Goal: Information Seeking & Learning: Find specific fact

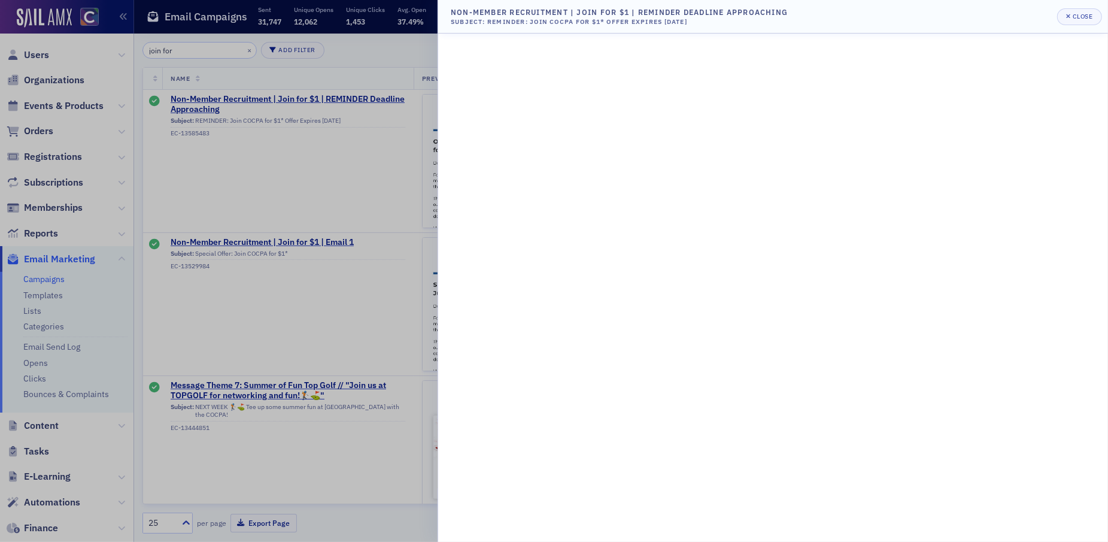
click at [224, 158] on div at bounding box center [554, 271] width 1108 height 542
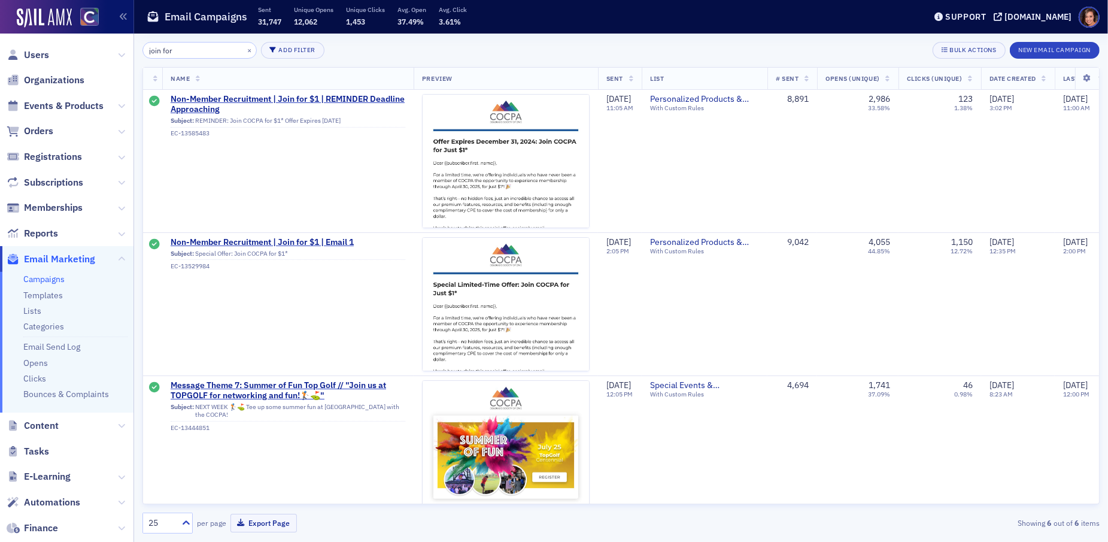
click at [57, 56] on span "Users" at bounding box center [66, 55] width 133 height 26
click at [30, 53] on span "Users" at bounding box center [36, 54] width 25 height 13
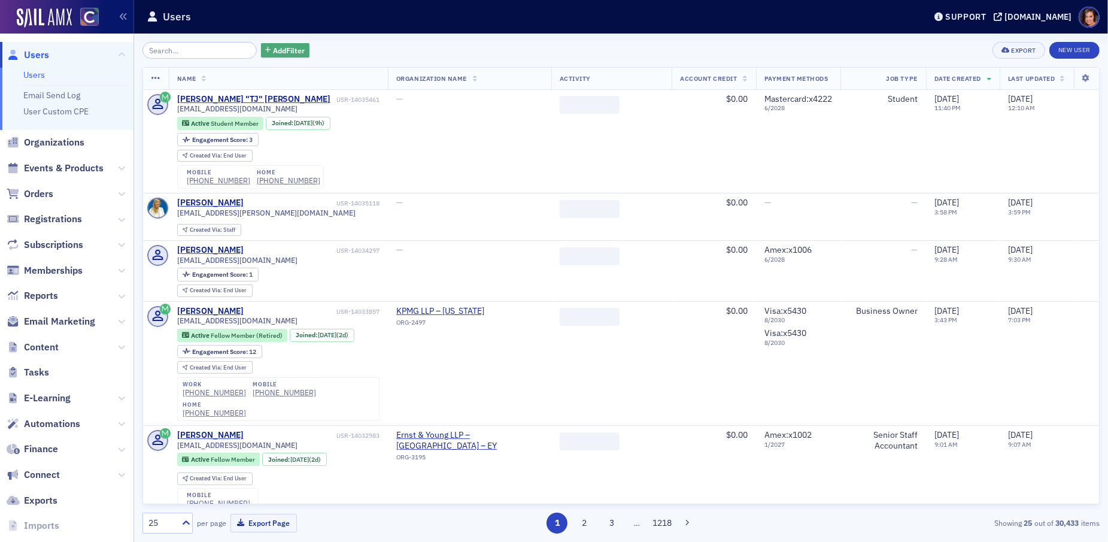
click at [261, 56] on button "Add Filter" at bounding box center [285, 50] width 49 height 15
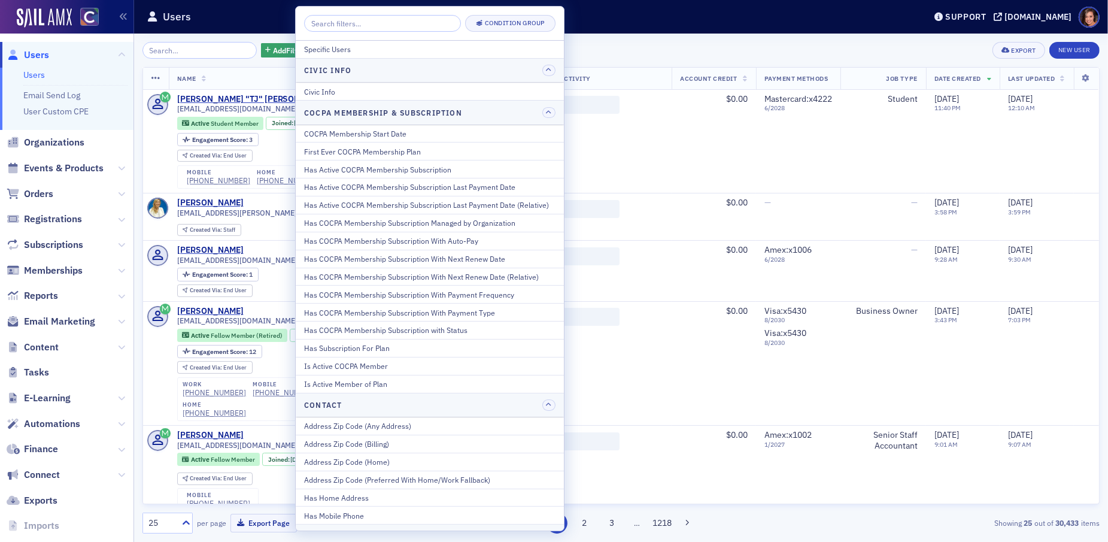
click at [355, 22] on input "search" at bounding box center [382, 23] width 157 height 17
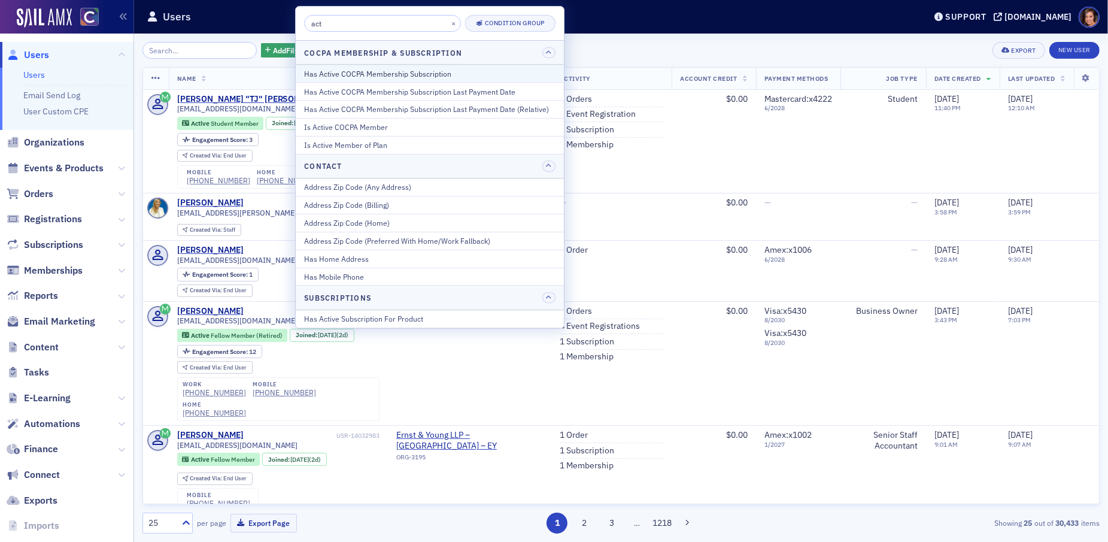
type input "act"
click at [375, 68] on div "Has Active COCPA Membership Subscription" at bounding box center [429, 73] width 251 height 11
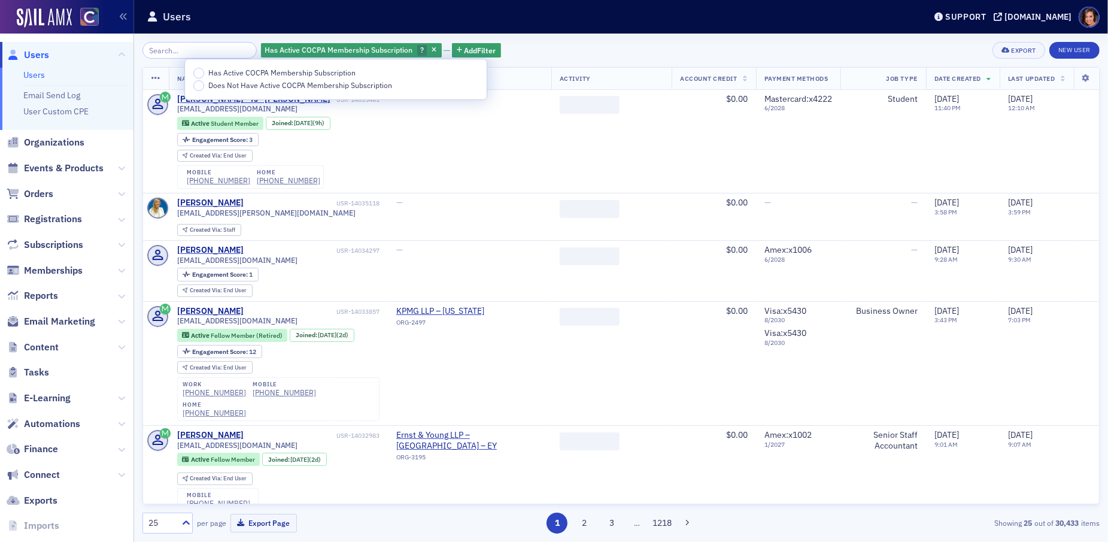
click at [325, 87] on span "Does Not Have Active COCPA Membership Subscription" at bounding box center [300, 85] width 184 height 10
click at [204, 87] on input "Does Not Have Active COCPA Membership Subscription" at bounding box center [198, 85] width 11 height 11
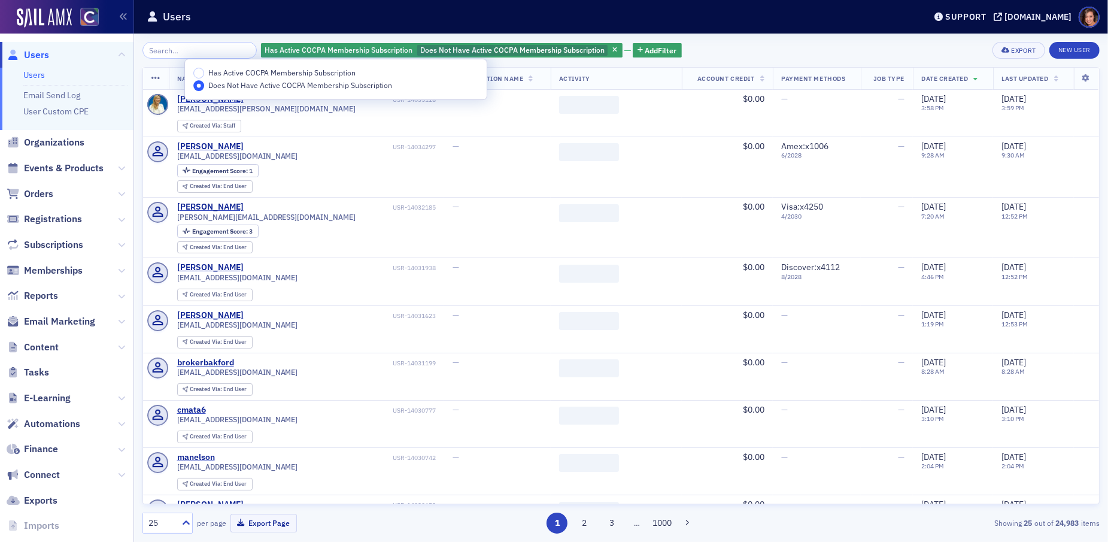
click at [725, 36] on div "Has Active COCPA Membership Subscription Does Not Have Active COCPA Membership …" at bounding box center [620, 288] width 957 height 508
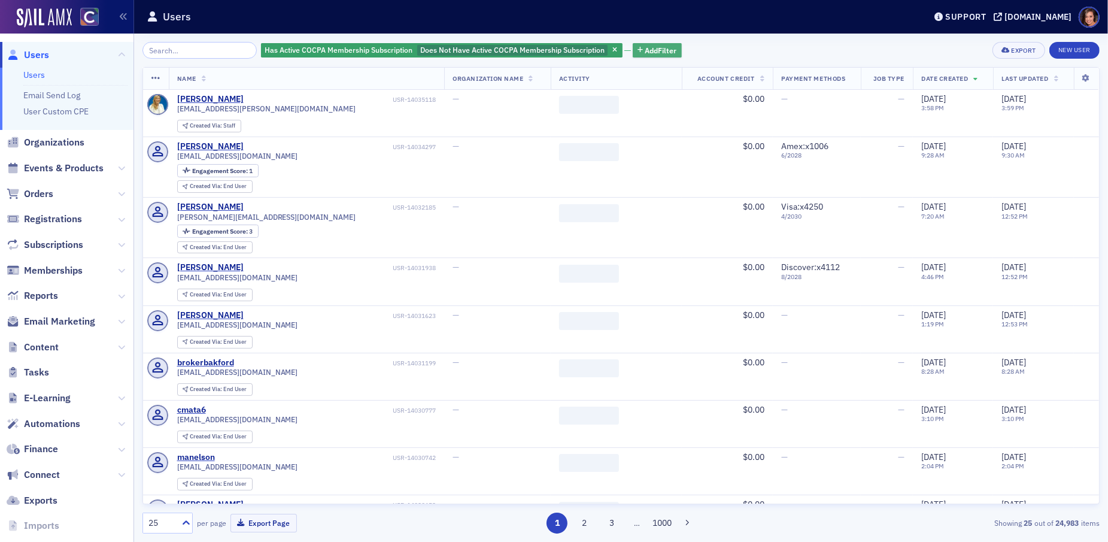
click at [652, 45] on span "Add Filter" at bounding box center [661, 50] width 32 height 11
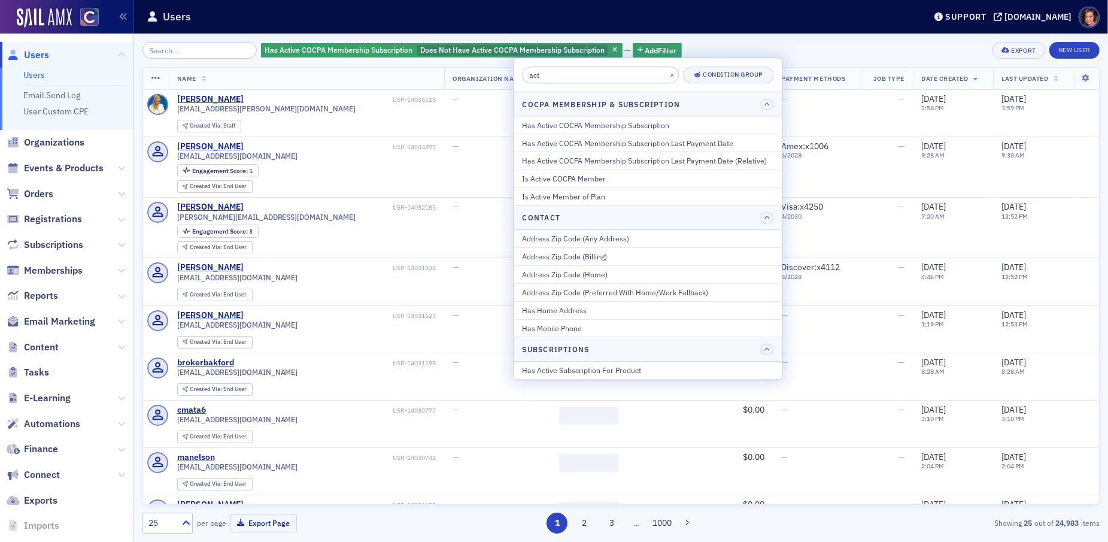
click at [568, 72] on input "act" at bounding box center [600, 74] width 157 height 17
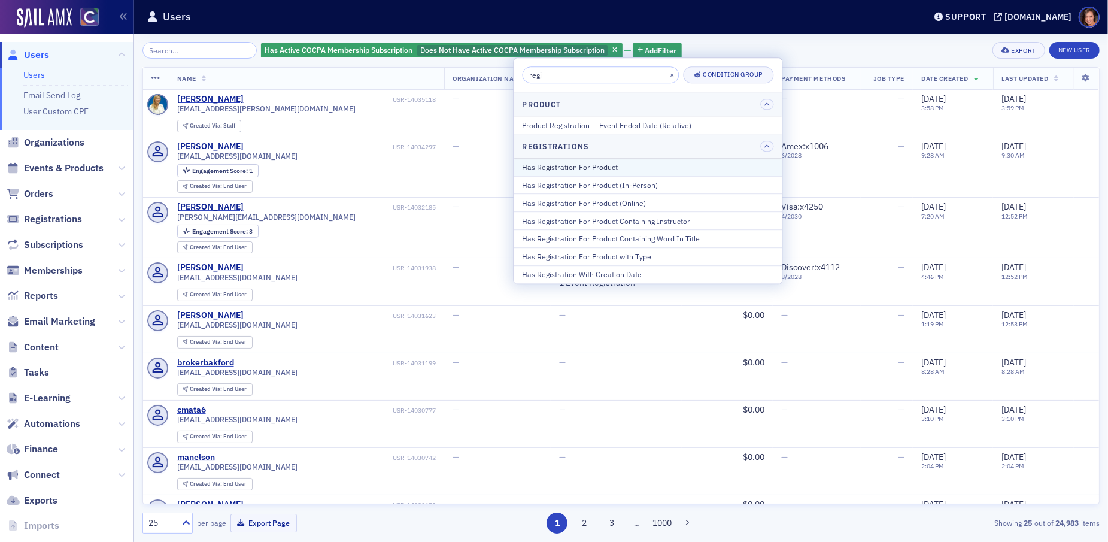
type input "regi"
click at [593, 172] on button "Has Registration For Product" at bounding box center [648, 167] width 268 height 17
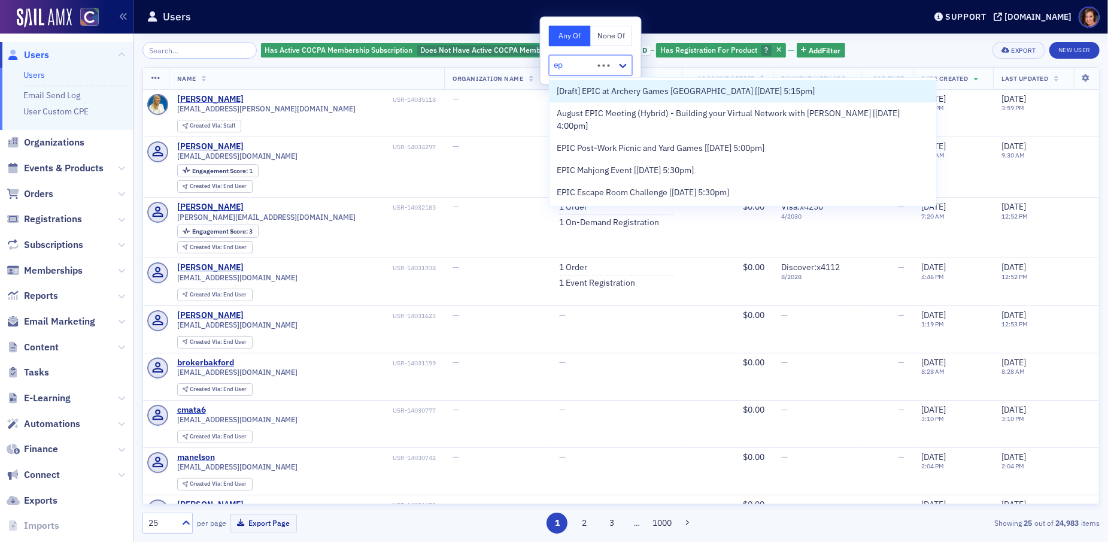
type input "e"
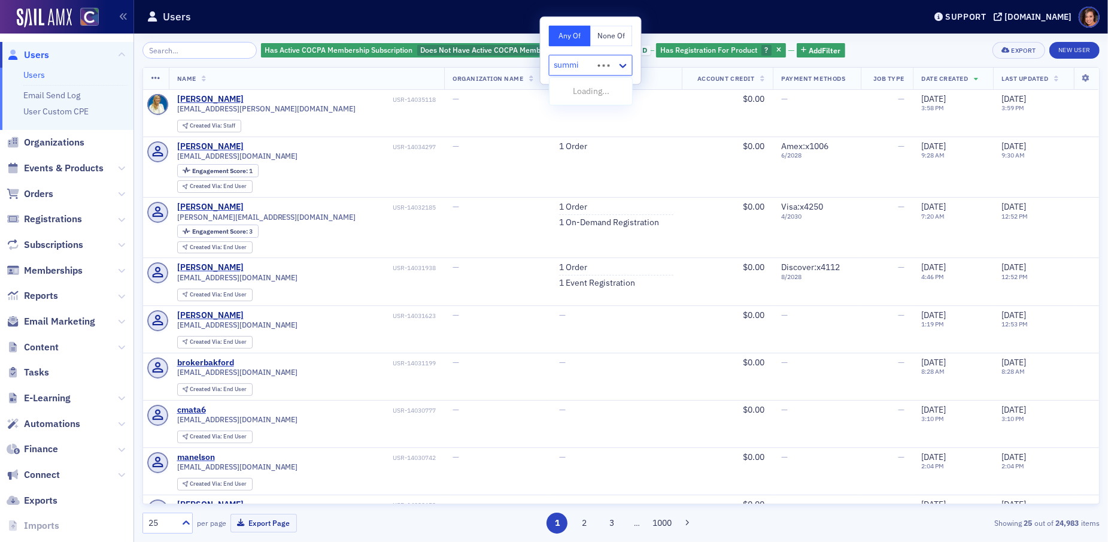
type input "summit"
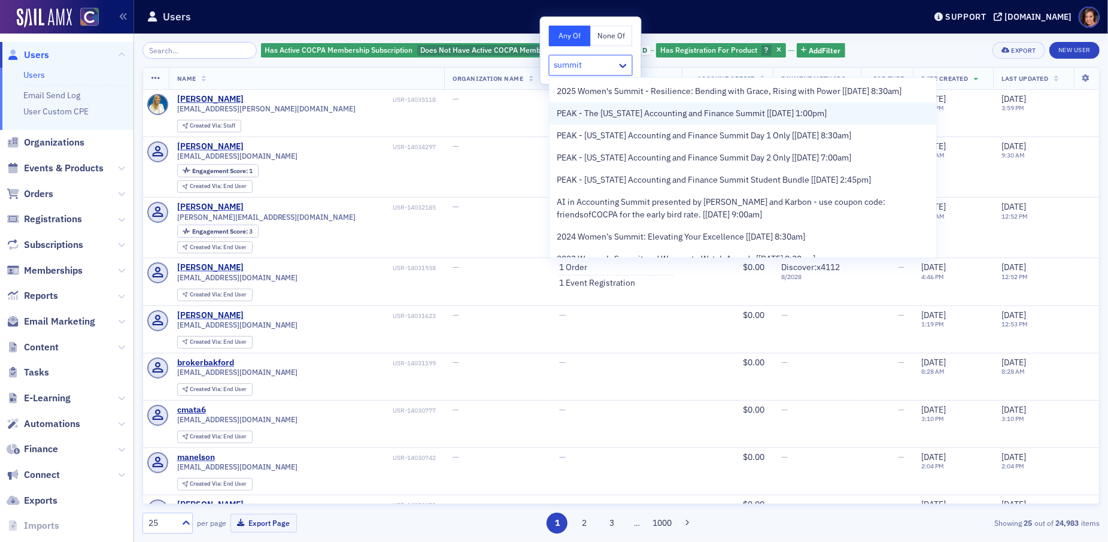
click at [584, 116] on span "PEAK - The [US_STATE] Accounting and Finance Summit [[DATE] 1:00pm]" at bounding box center [691, 113] width 270 height 13
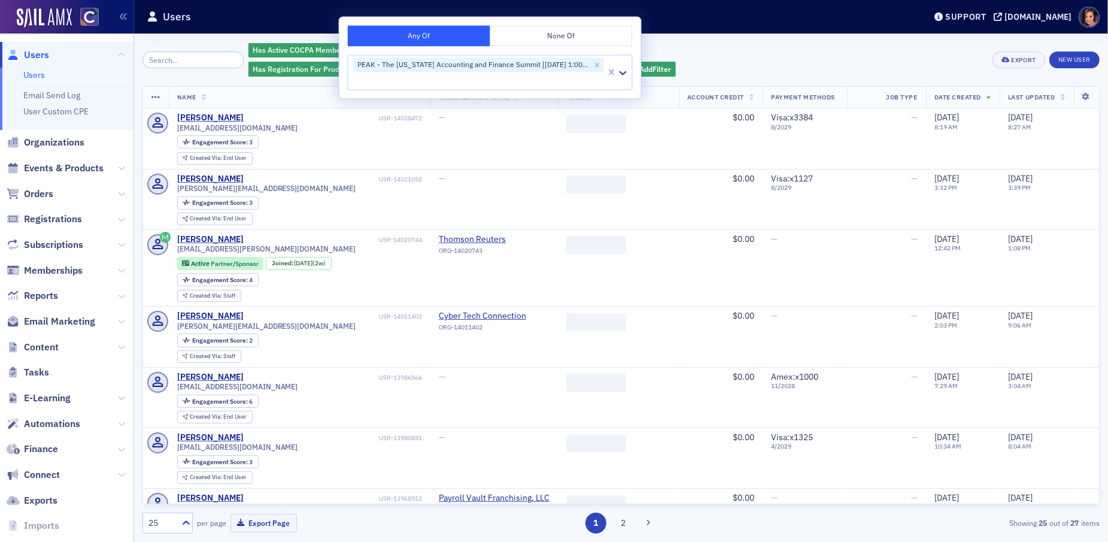
click at [745, 48] on div "Has Active COCPA Membership Subscription Does Not Have Active COCPA Membership …" at bounding box center [615, 60] width 735 height 36
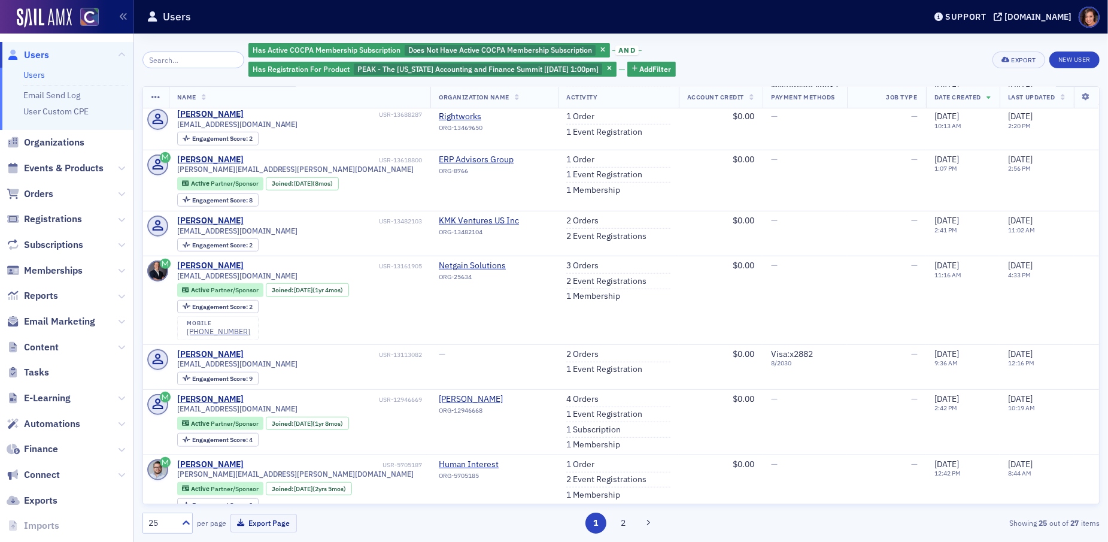
scroll to position [823, 0]
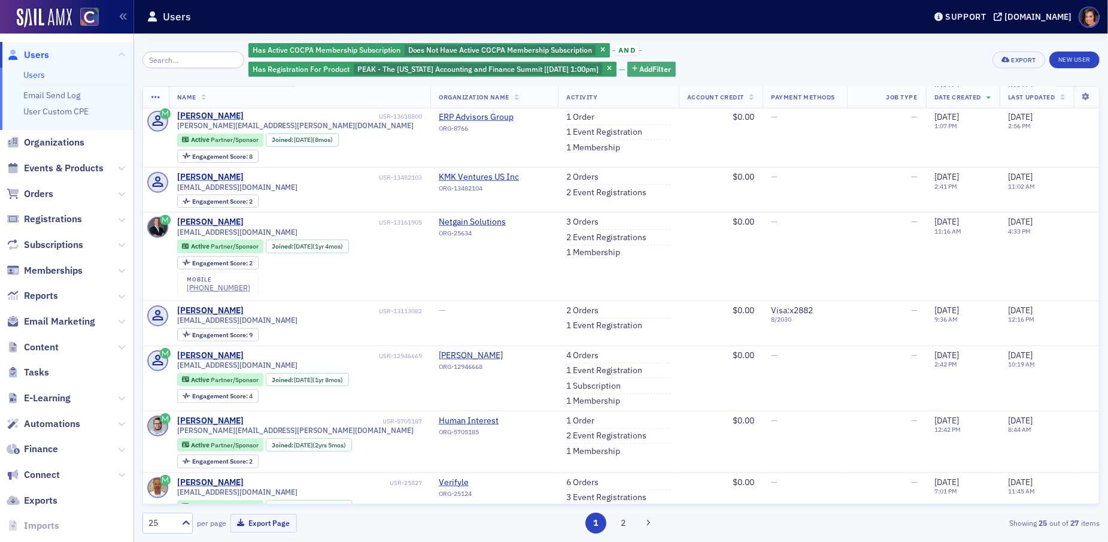
click at [643, 68] on span "Add Filter" at bounding box center [655, 68] width 32 height 11
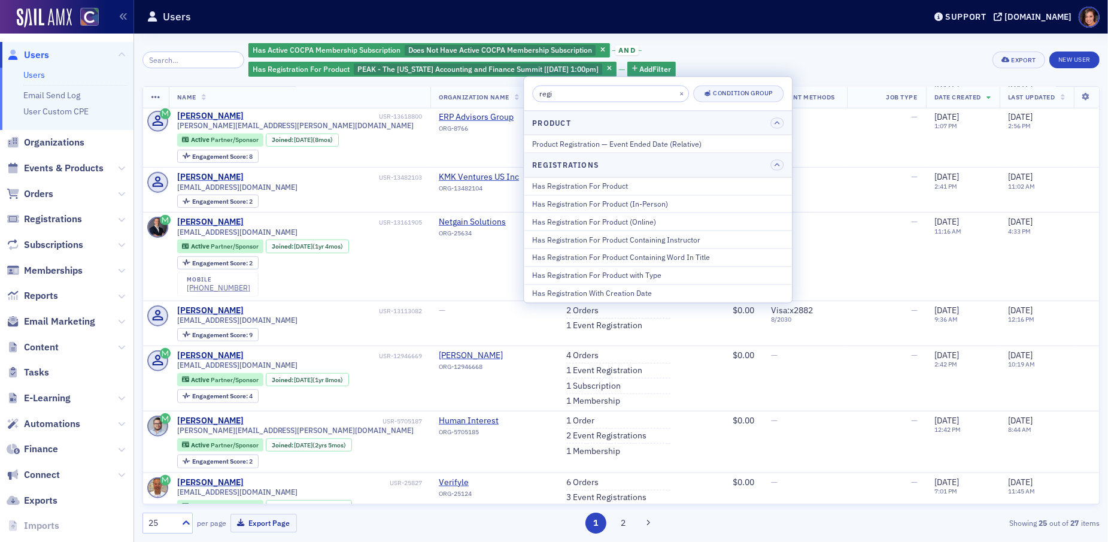
click at [619, 101] on input "regi" at bounding box center [610, 94] width 157 height 17
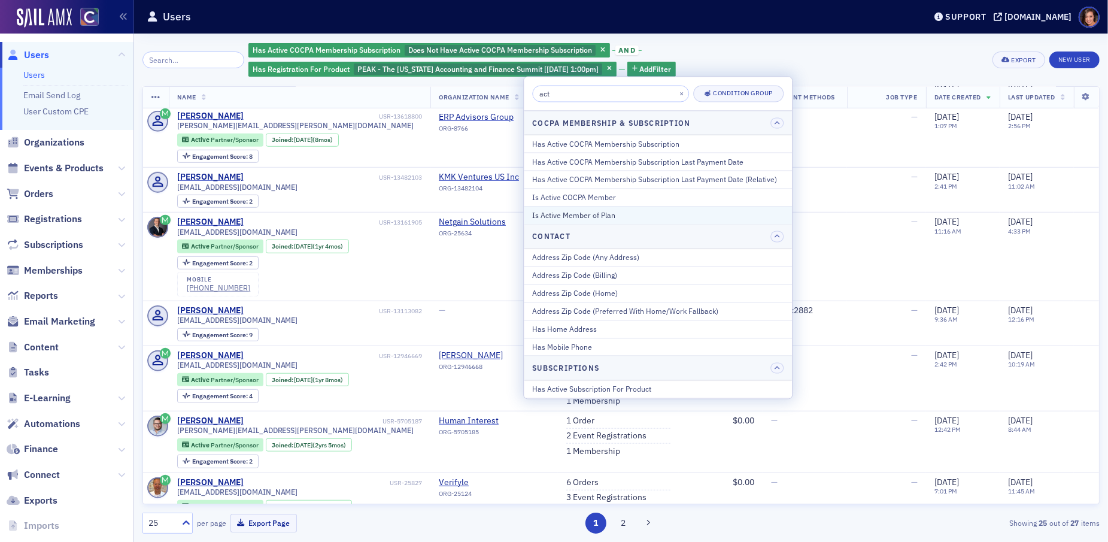
type input "act"
click at [609, 210] on div "Is Active Member of Plan" at bounding box center [657, 215] width 251 height 11
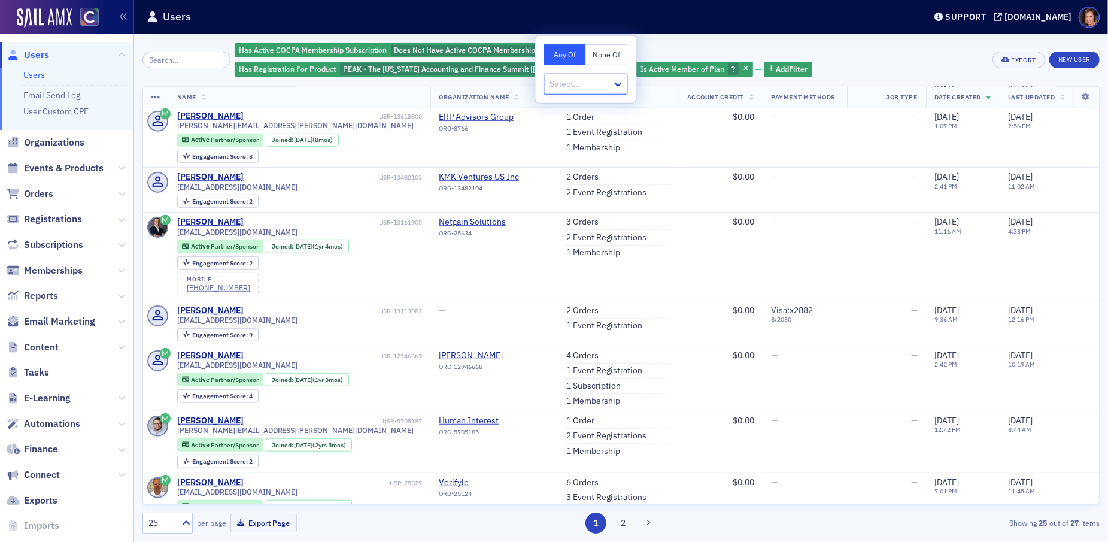
click at [594, 92] on div "Select..." at bounding box center [586, 84] width 84 height 21
click at [668, 47] on div "Has Active COCPA Membership Subscription Does Not Have Active COCPA Membership …" at bounding box center [610, 60] width 750 height 36
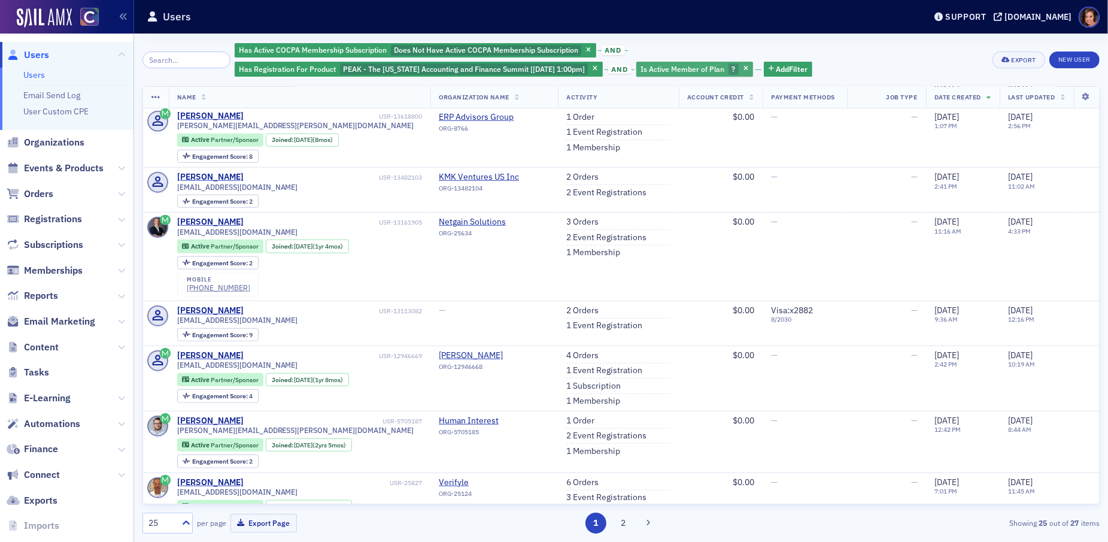
click at [695, 67] on span "Is Active Member of Plan" at bounding box center [682, 69] width 84 height 10
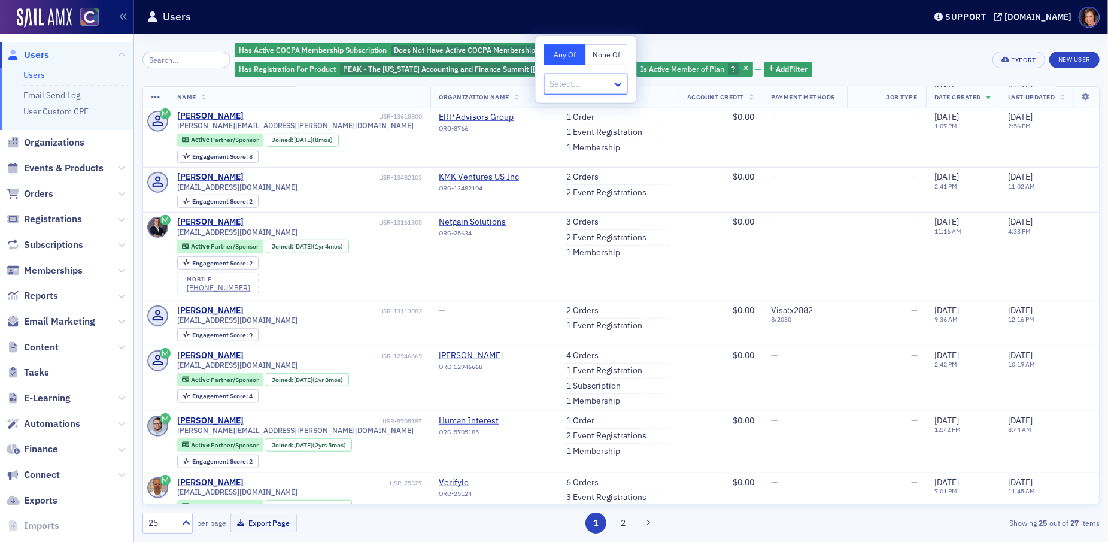
click at [745, 68] on icon "button" at bounding box center [745, 69] width 5 height 7
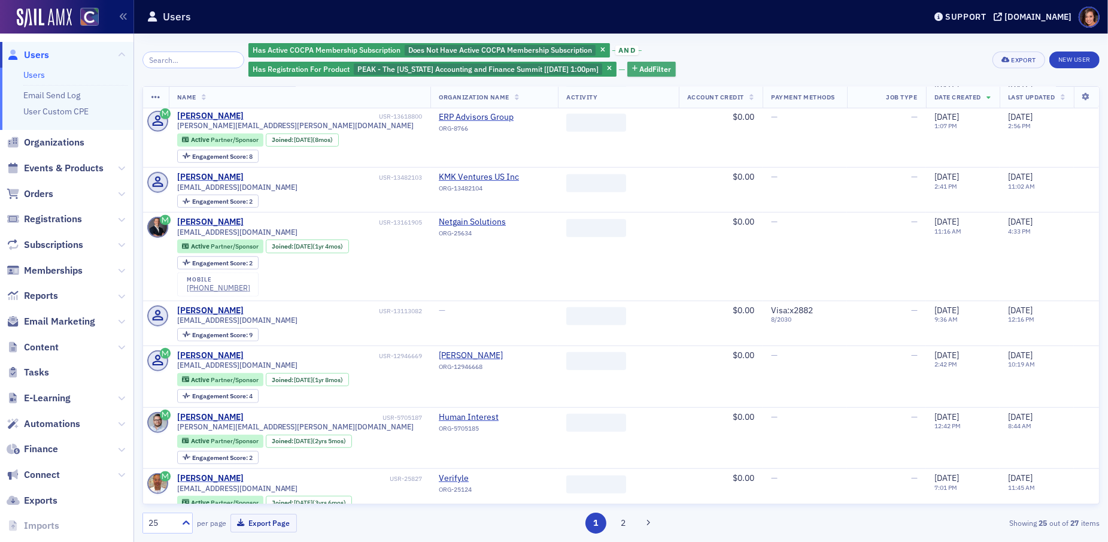
click at [661, 68] on span "Add Filter" at bounding box center [655, 68] width 32 height 11
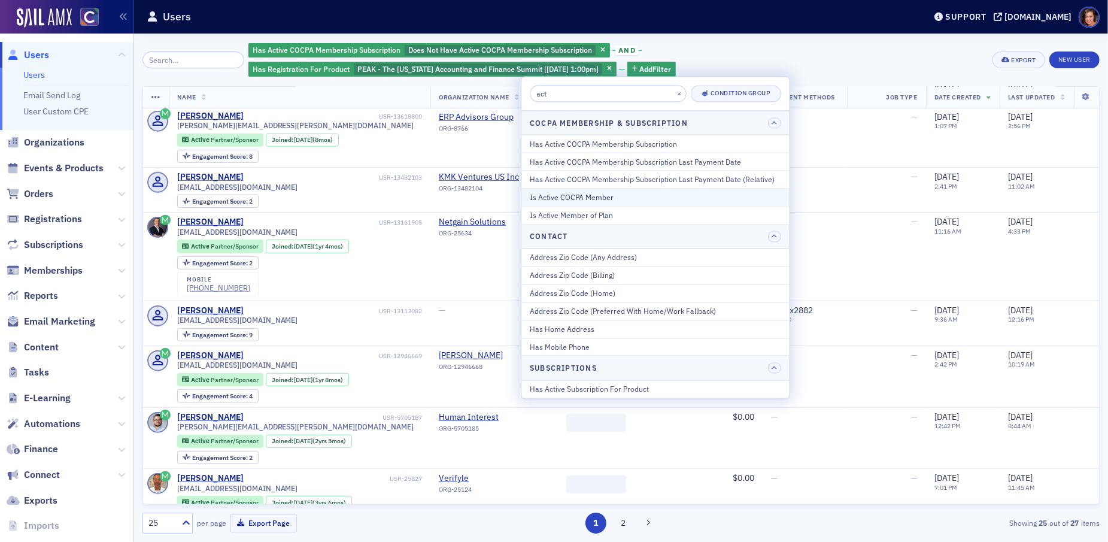
click at [617, 189] on button "Is Active COCPA Member" at bounding box center [655, 197] width 268 height 18
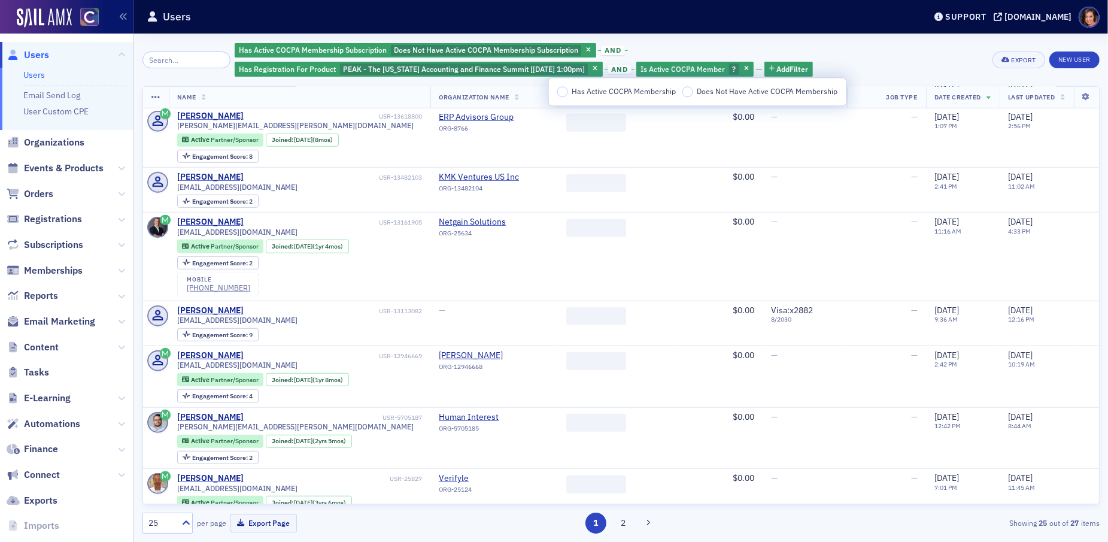
click at [729, 92] on span "Does Not Have Active COCPA Membership" at bounding box center [766, 91] width 141 height 10
click at [693, 92] on input "Does Not Have Active COCPA Membership" at bounding box center [687, 91] width 11 height 11
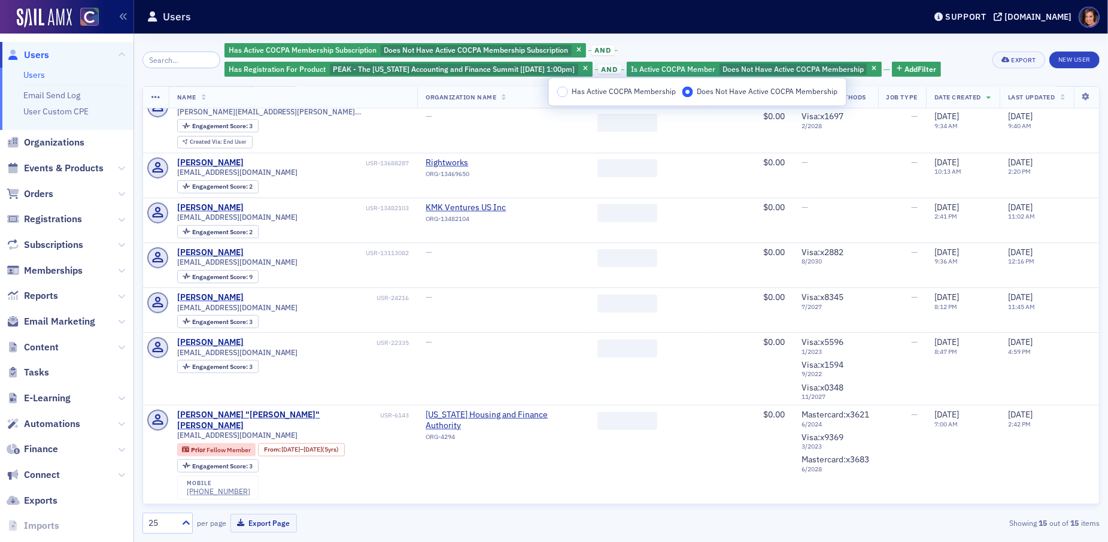
scroll to position [474, 0]
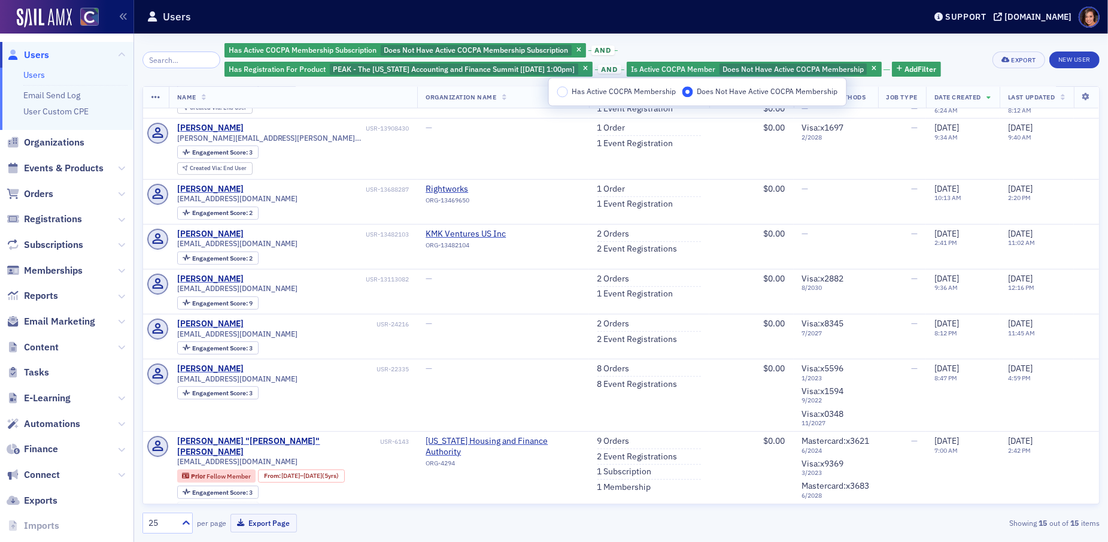
click at [892, 41] on div "Has Active COCPA Membership Subscription Does Not Have Active COCPA Membership …" at bounding box center [620, 288] width 957 height 508
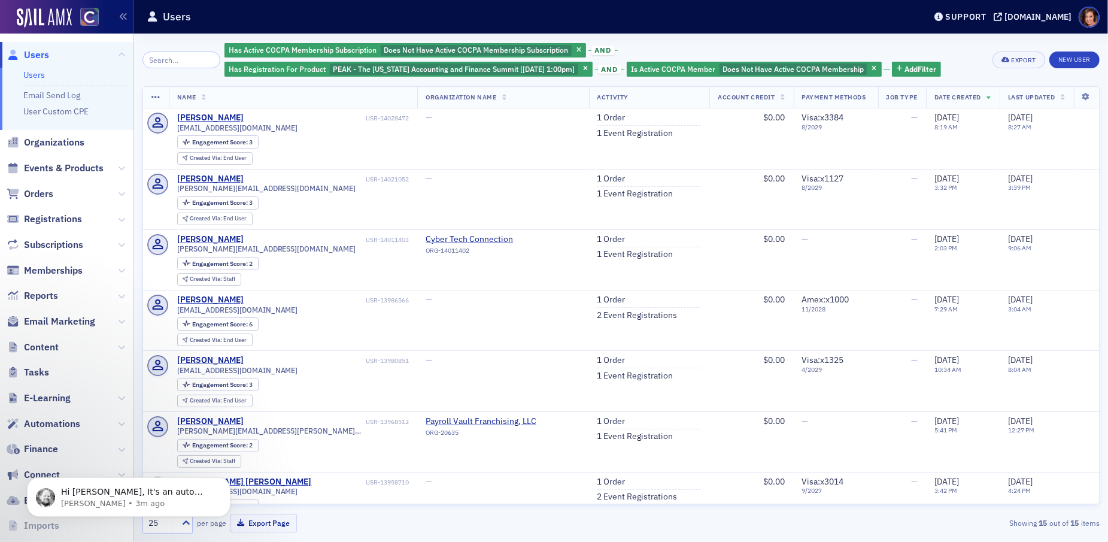
scroll to position [0, 0]
click at [51, 325] on span "Email Marketing" at bounding box center [59, 321] width 71 height 13
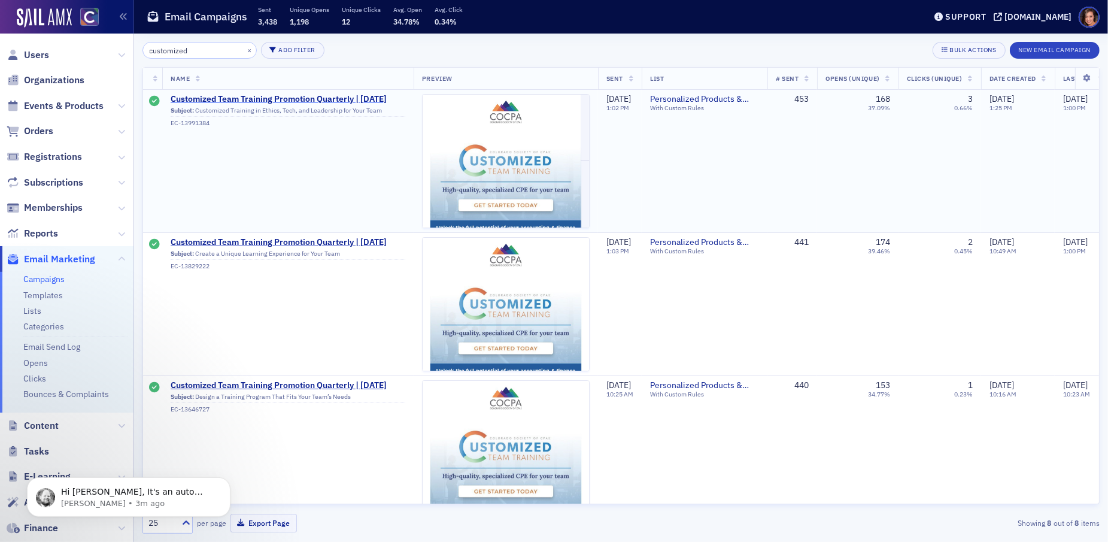
type input "customized"
click at [324, 94] on span "Customized Team Training Promotion Quarterly | [DATE]" at bounding box center [288, 99] width 235 height 11
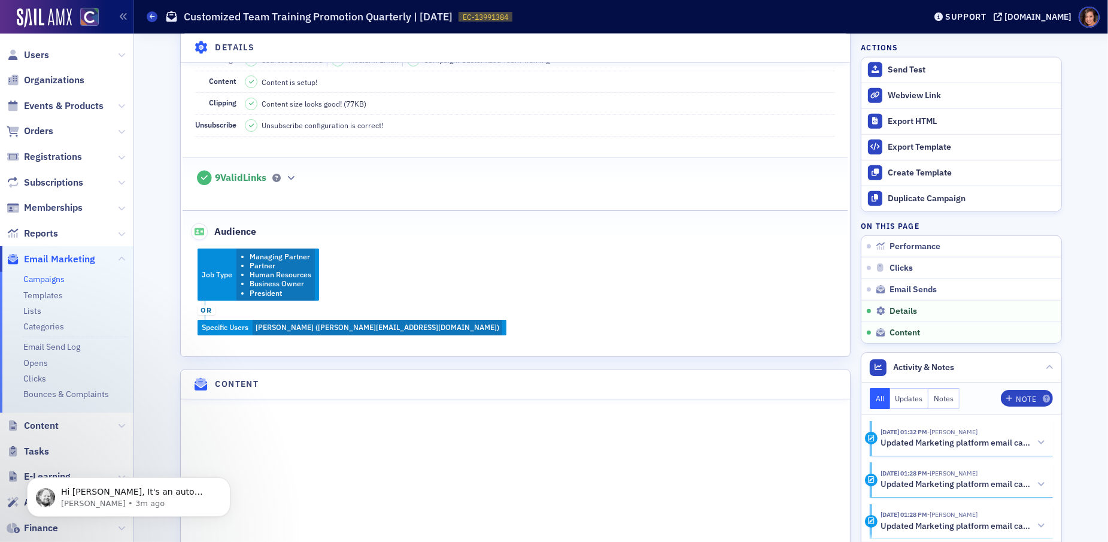
scroll to position [1180, 0]
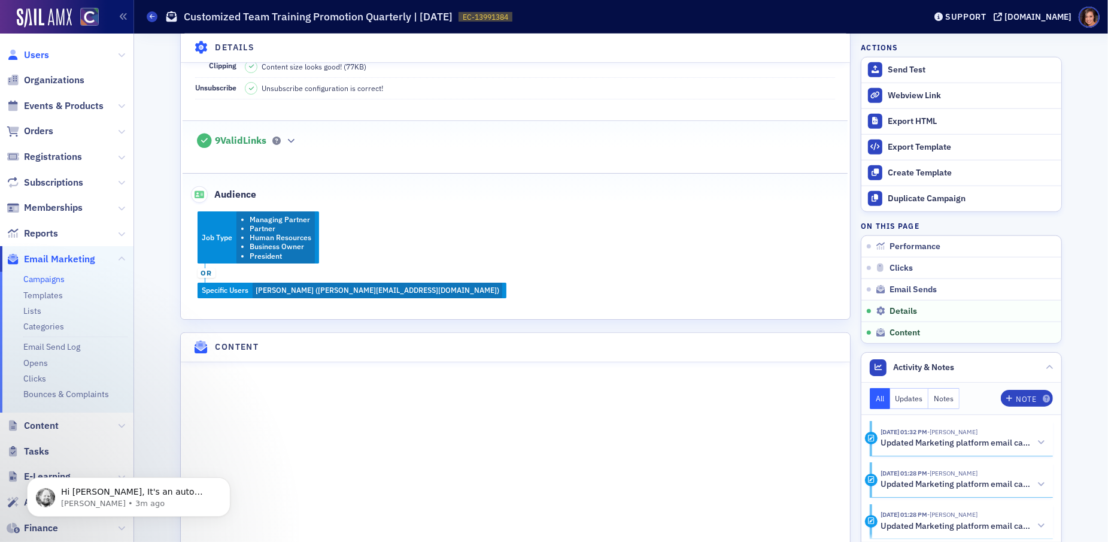
click at [28, 57] on span "Users" at bounding box center [36, 54] width 25 height 13
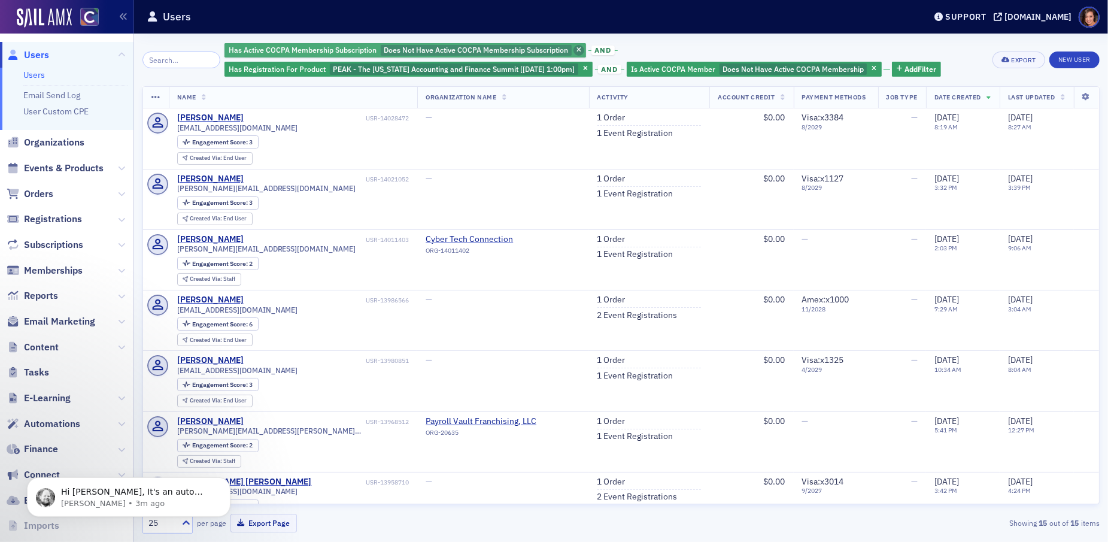
click at [573, 48] on span "button" at bounding box center [578, 50] width 11 height 11
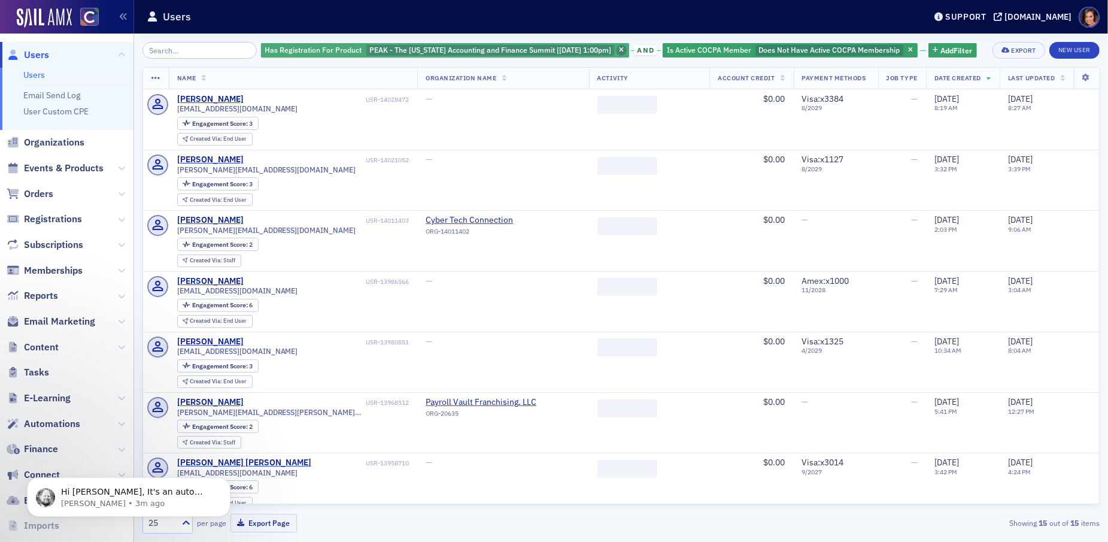
click at [616, 47] on span "button" at bounding box center [621, 50] width 11 height 11
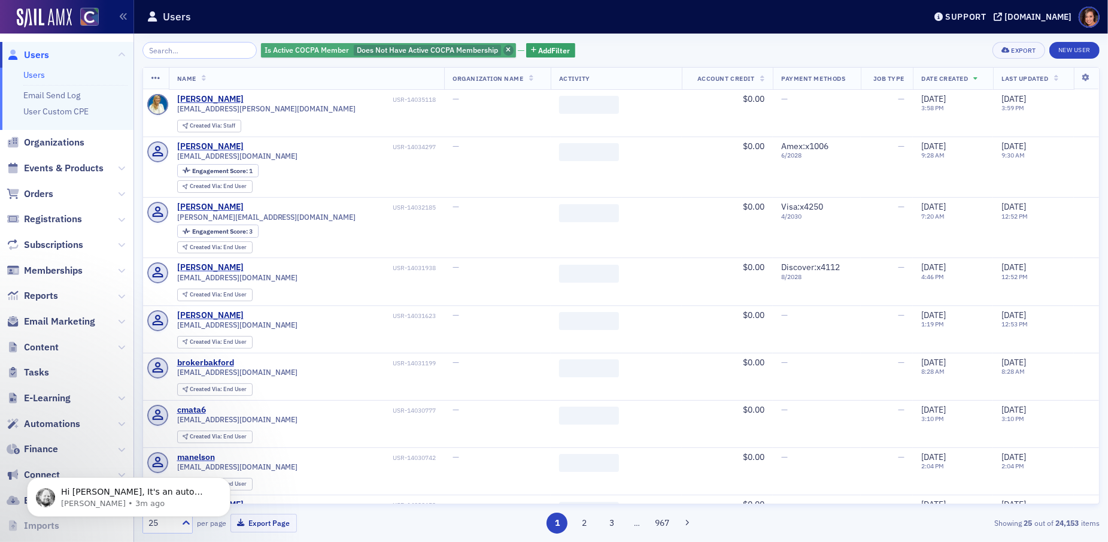
click at [506, 50] on icon "button" at bounding box center [508, 50] width 5 height 7
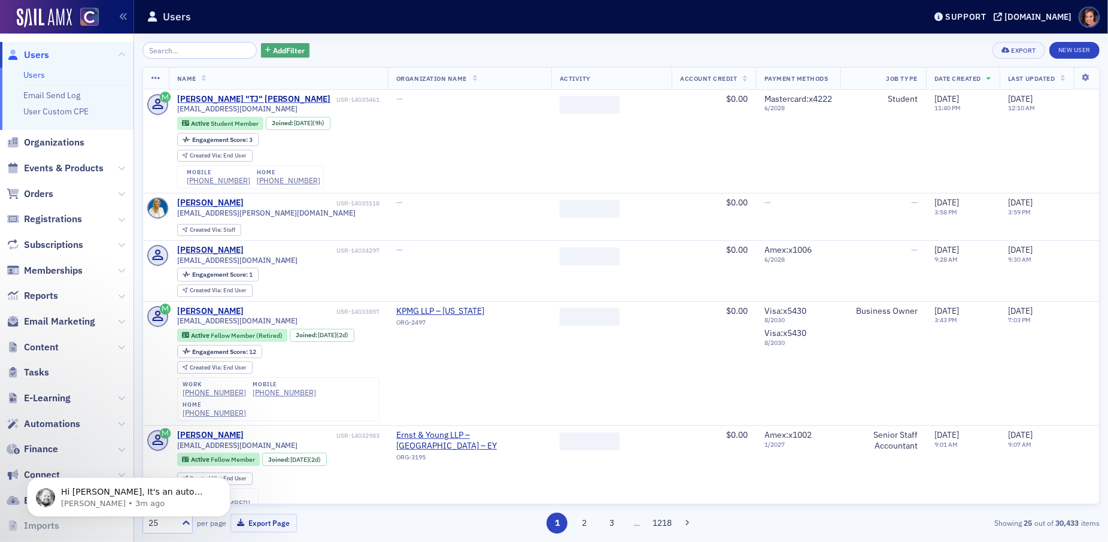
click at [282, 48] on span "Add Filter" at bounding box center [289, 50] width 32 height 11
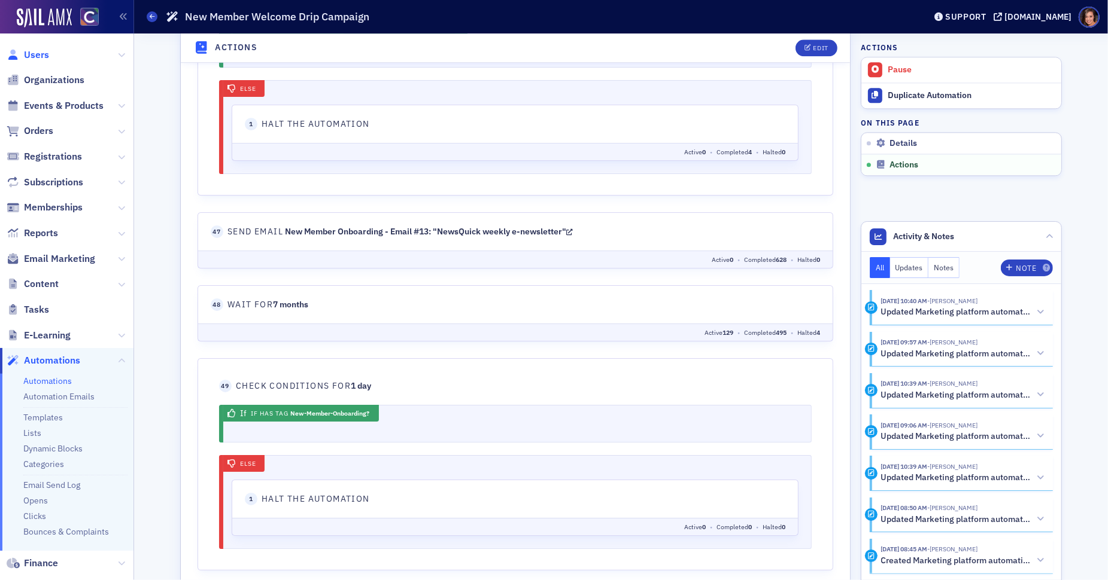
click at [40, 56] on span "Users" at bounding box center [36, 54] width 25 height 13
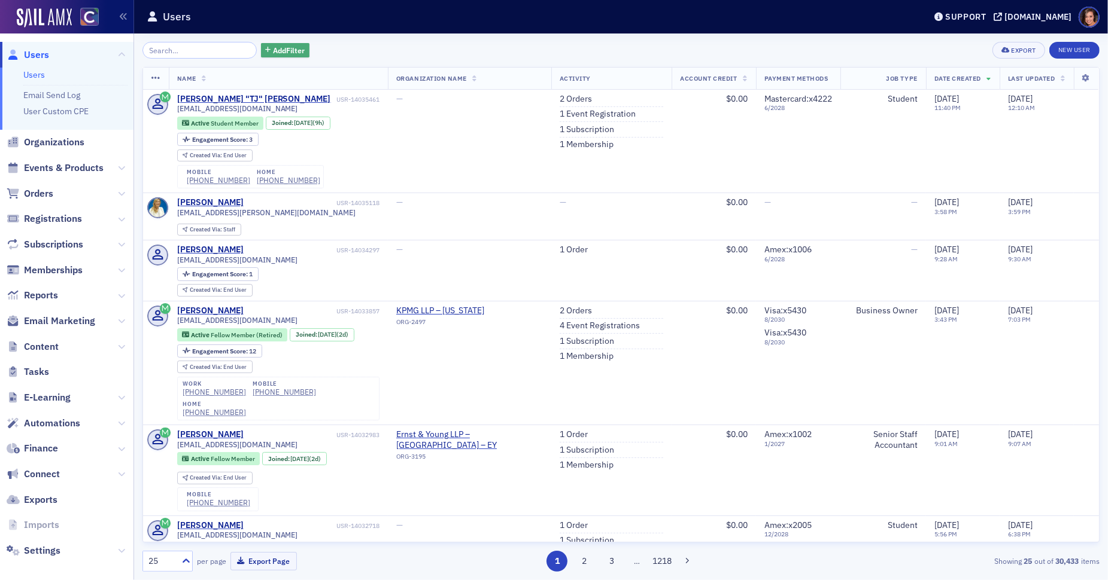
click at [273, 49] on span "Add Filter" at bounding box center [289, 50] width 32 height 11
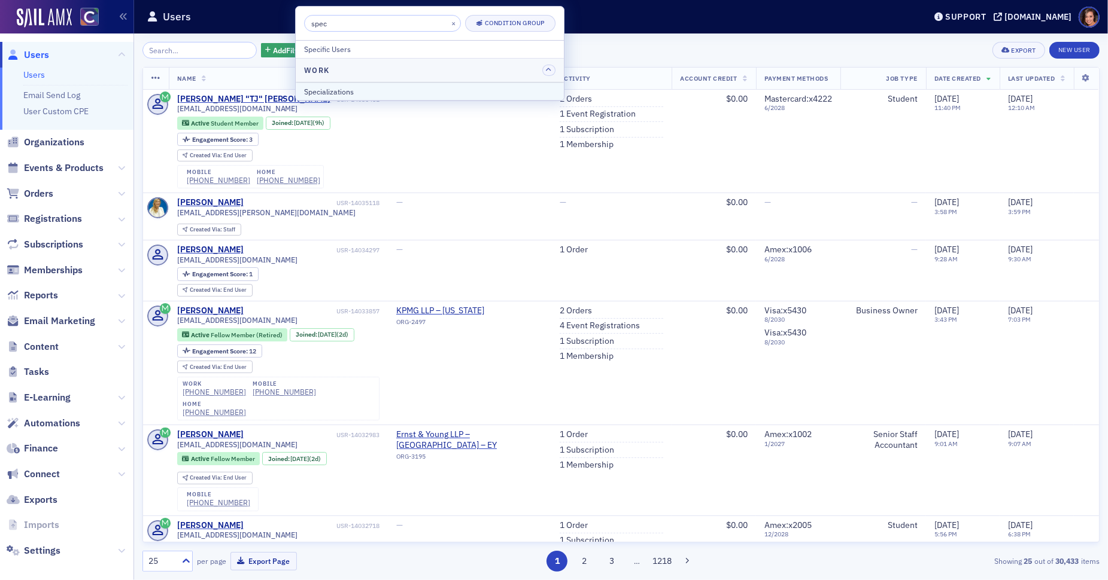
type input "spec"
click at [328, 89] on div "Specializations" at bounding box center [429, 91] width 251 height 11
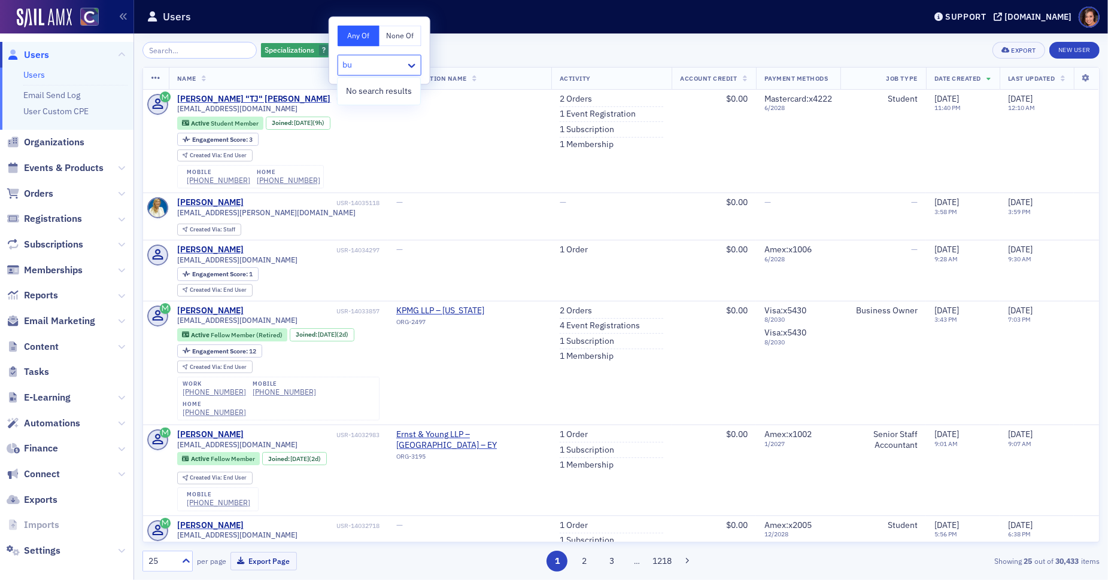
type input "b"
type input "i"
click at [413, 115] on span "Members in Industry" at bounding box center [384, 113] width 78 height 13
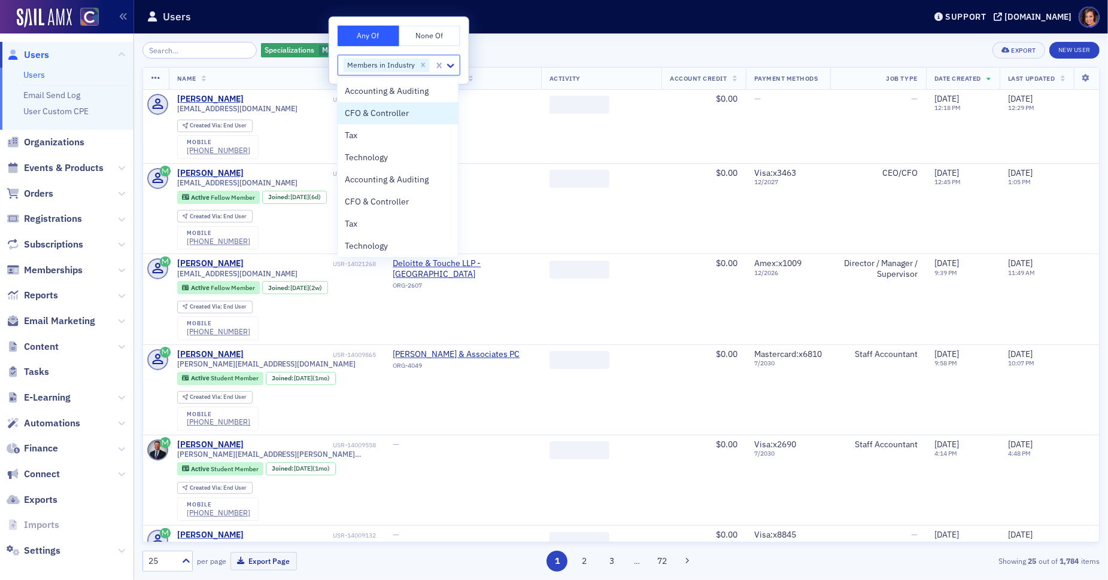
click at [522, 43] on div "Specializations Members in Industry Add Filter Export New User" at bounding box center [620, 50] width 957 height 17
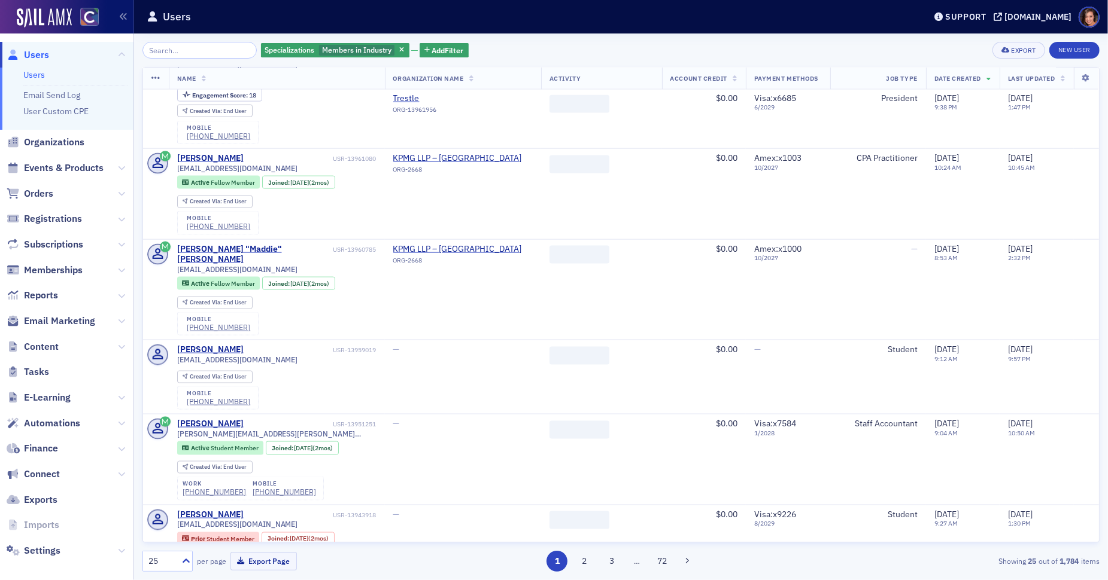
scroll to position [1937, 0]
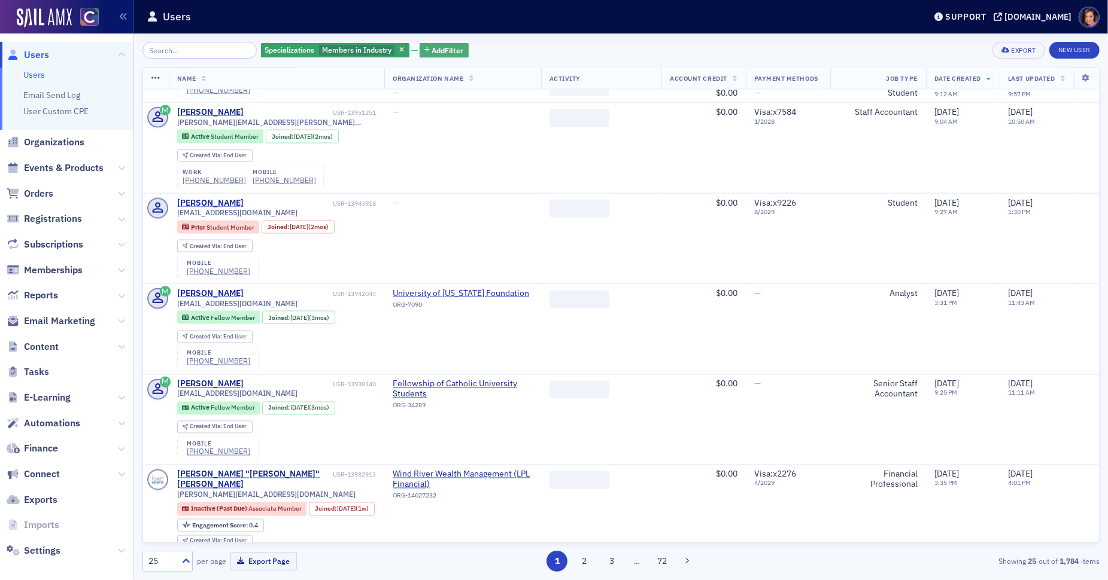
click at [432, 47] on span "Add Filter" at bounding box center [448, 50] width 32 height 11
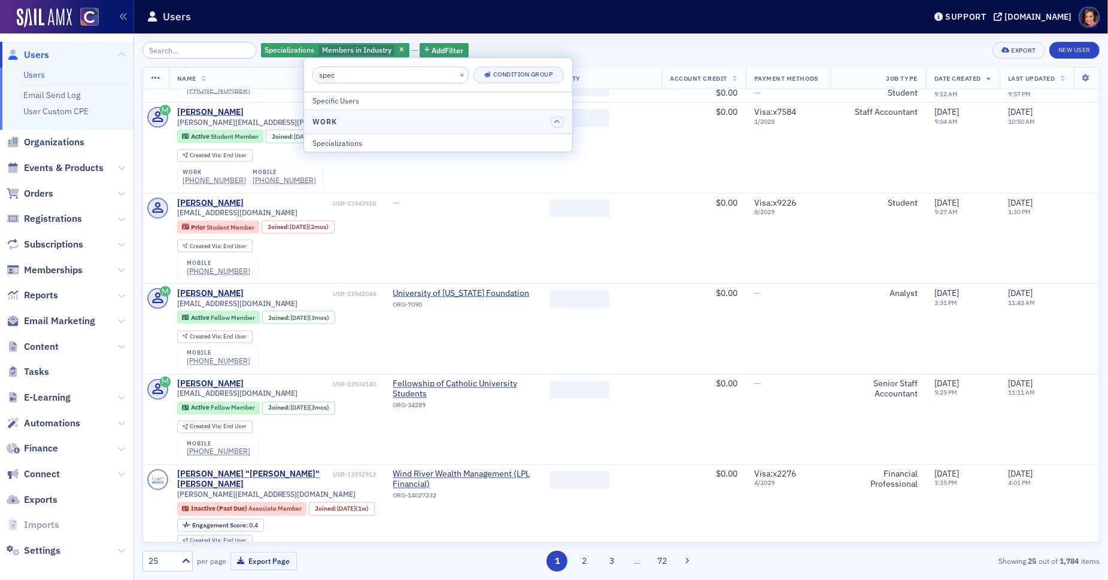
click at [391, 74] on input "spec" at bounding box center [390, 74] width 157 height 17
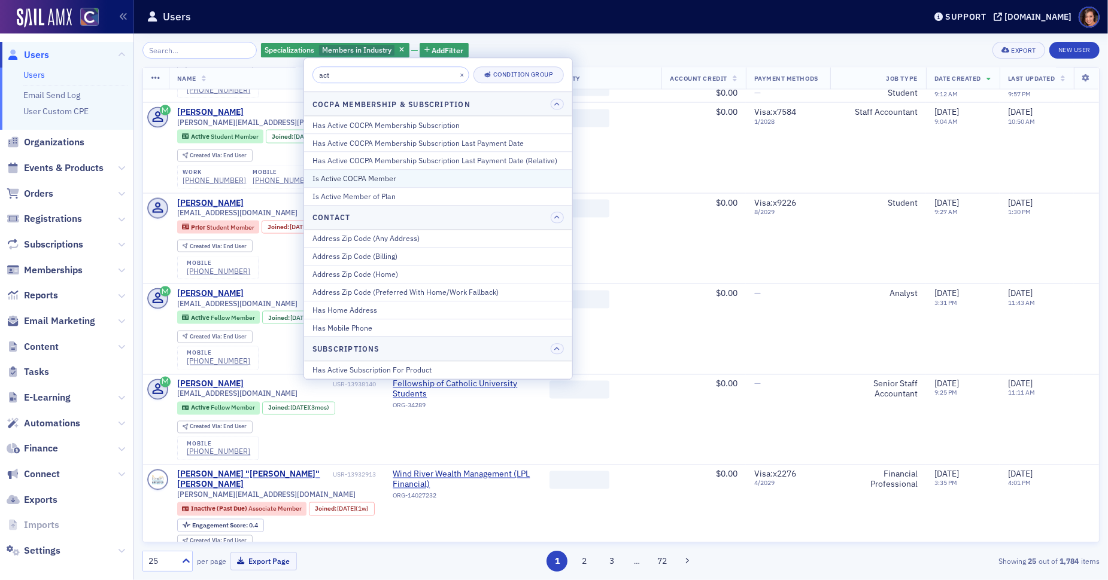
type input "act"
click at [372, 181] on div "Is Active COCPA Member" at bounding box center [437, 179] width 251 height 11
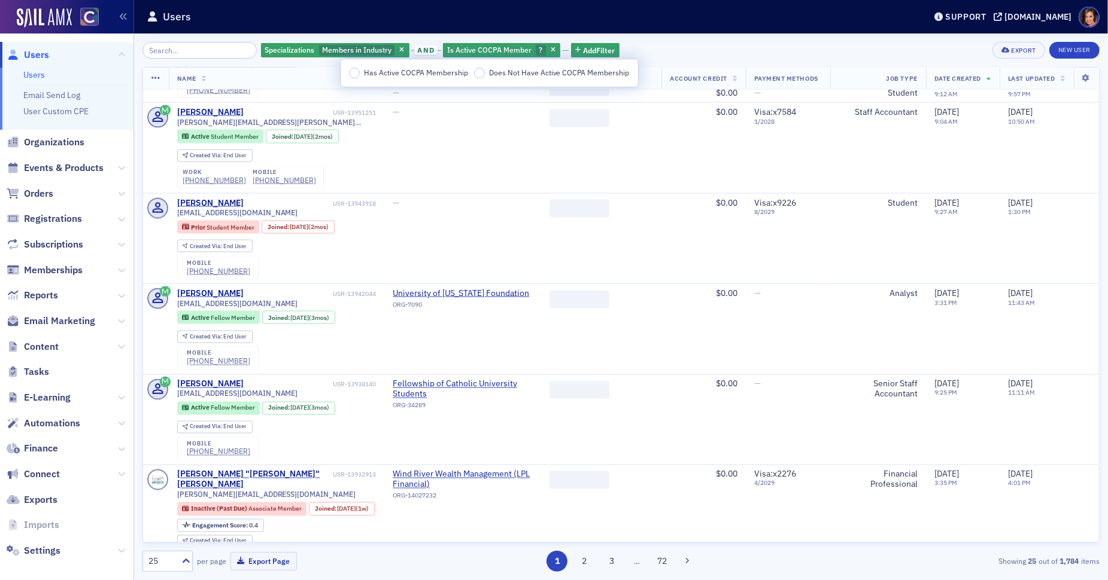
click at [427, 77] on span "Has Active COCPA Membership" at bounding box center [416, 73] width 104 height 10
click at [360, 77] on input "Has Active COCPA Membership" at bounding box center [354, 73] width 11 height 11
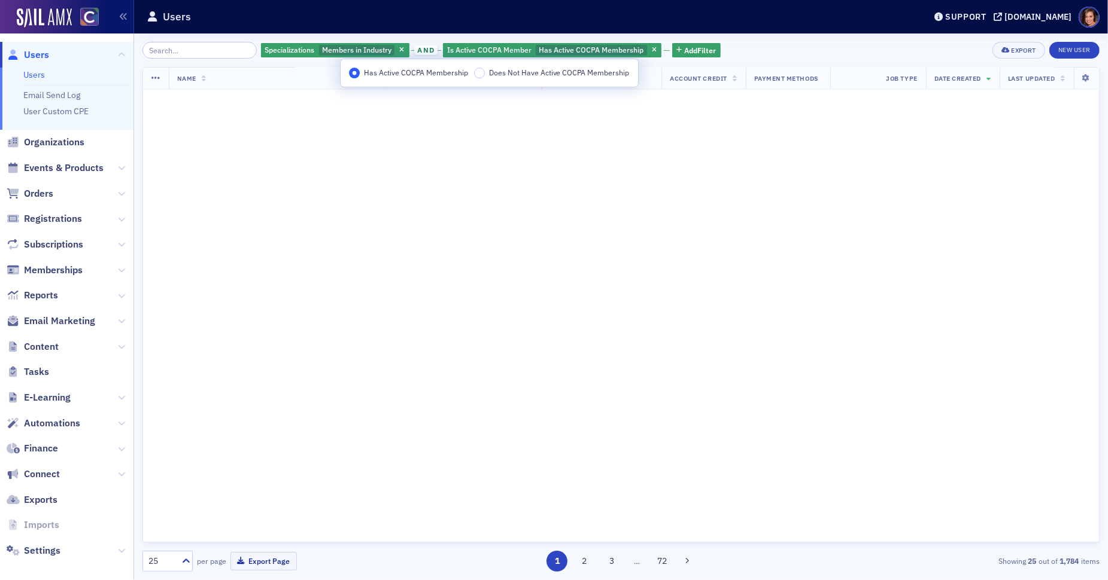
click at [681, 71] on th "Account Credit" at bounding box center [703, 79] width 84 height 22
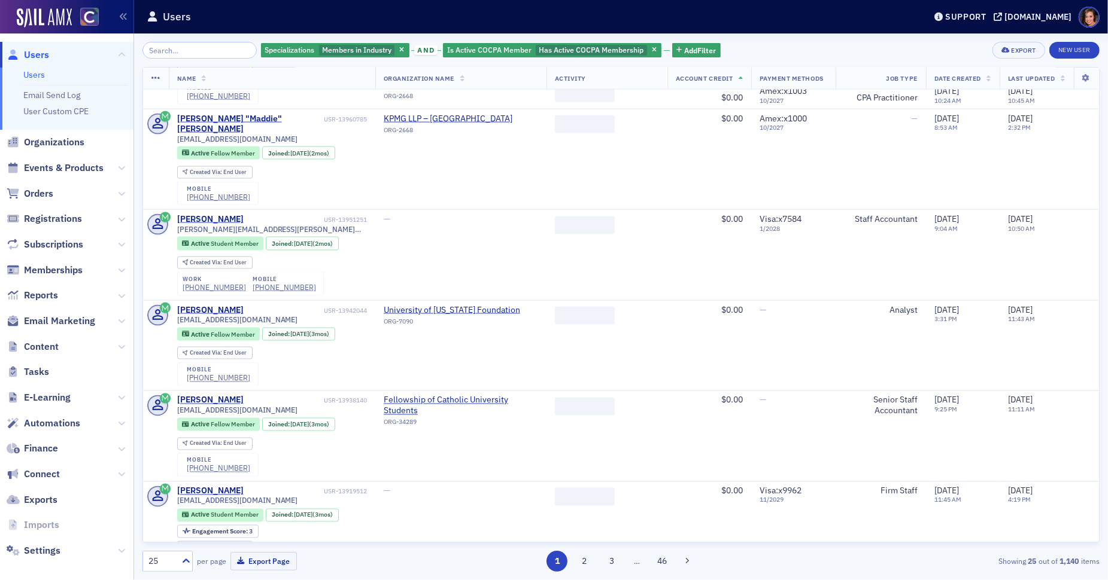
scroll to position [1927, 0]
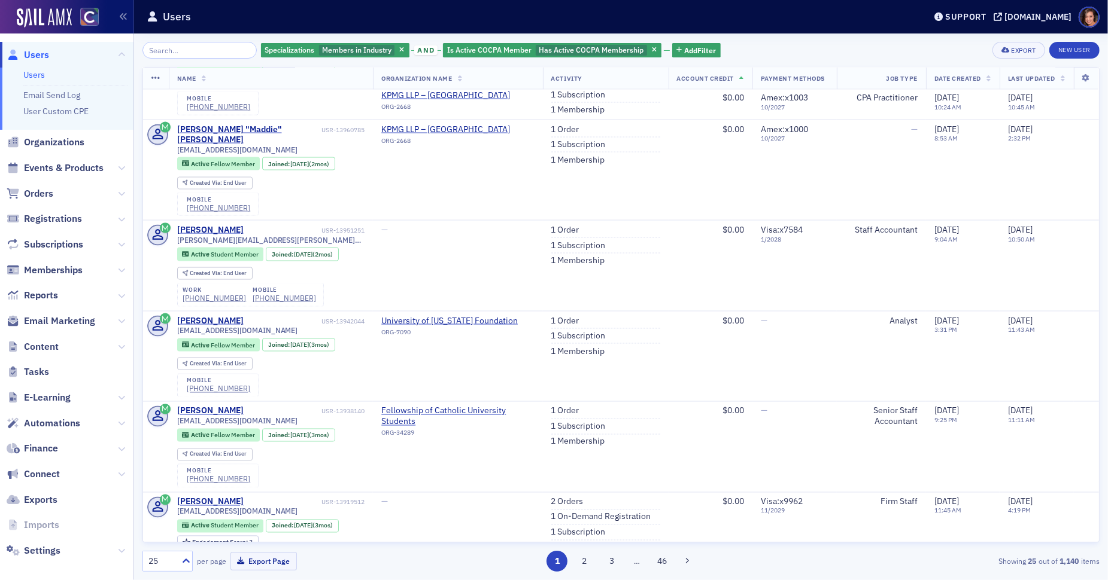
click at [761, 45] on div "Specializations Members in Industry and Is Active COCPA Member Has Active COCPA…" at bounding box center [620, 50] width 957 height 17
copy strong "1,140"
drag, startPoint x: 1060, startPoint y: 565, endPoint x: 1081, endPoint y: 564, distance: 21.5
click at [1081, 564] on div "Showing 25 out of 1,140 items" at bounding box center [944, 561] width 311 height 11
